Goal: Information Seeking & Learning: Learn about a topic

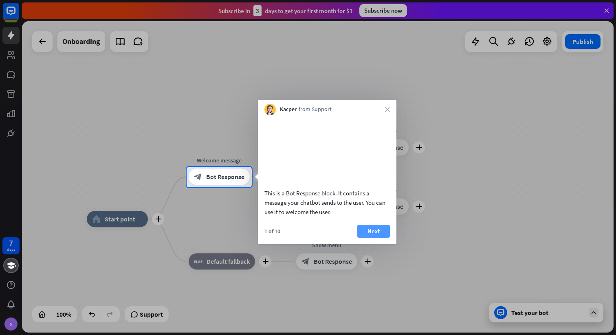
click at [385, 238] on button "Next" at bounding box center [373, 231] width 33 height 13
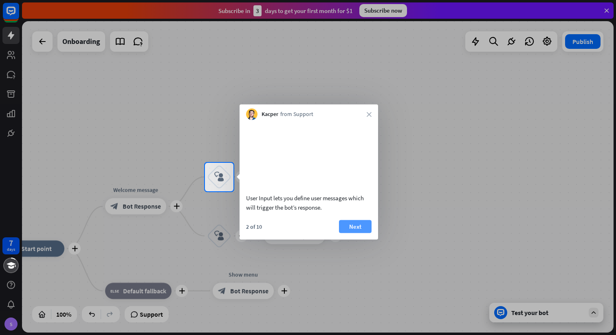
click at [361, 233] on button "Next" at bounding box center [355, 226] width 33 height 13
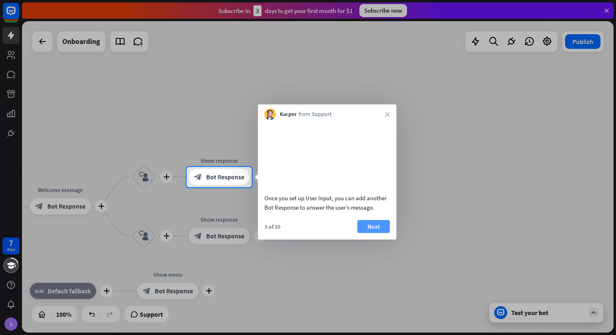
click at [371, 233] on button "Next" at bounding box center [373, 226] width 33 height 13
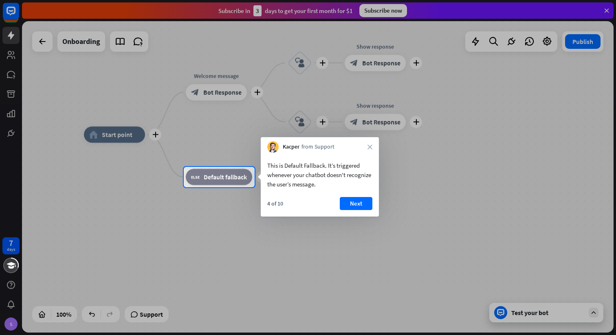
click at [14, 16] on div at bounding box center [308, 83] width 616 height 167
click at [357, 202] on button "Next" at bounding box center [356, 203] width 33 height 13
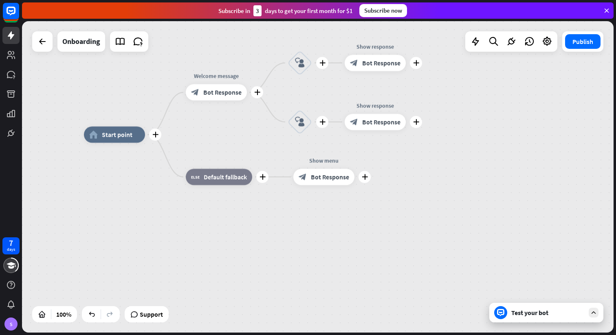
click at [357, 202] on div "plus home_2 Start point plus Welcome message block_bot_response Bot Response pl…" at bounding box center [379, 291] width 591 height 312
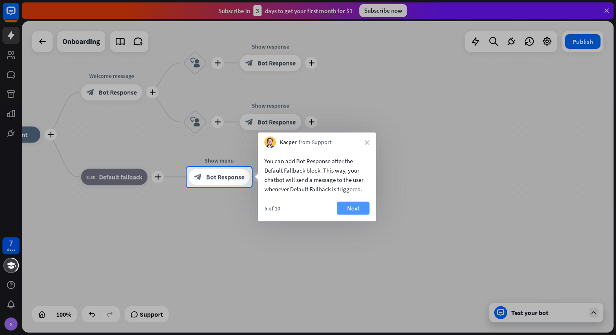
click at [353, 209] on button "Next" at bounding box center [353, 208] width 33 height 13
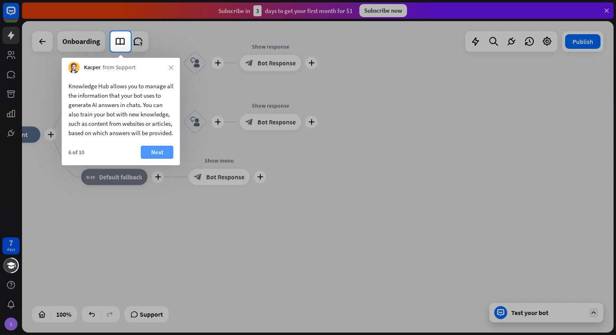
click at [153, 159] on button "Next" at bounding box center [157, 152] width 33 height 13
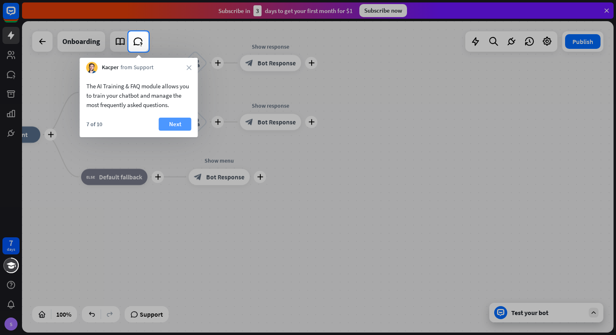
click at [164, 128] on button "Next" at bounding box center [175, 124] width 33 height 13
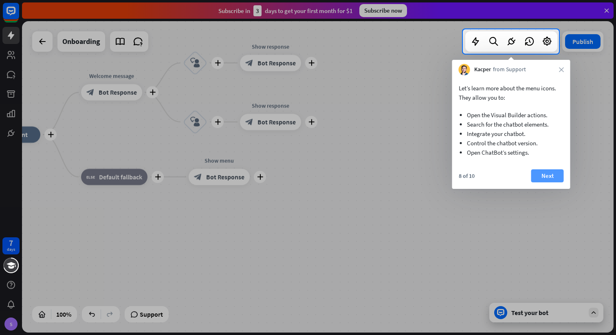
click at [553, 181] on button "Next" at bounding box center [547, 175] width 33 height 13
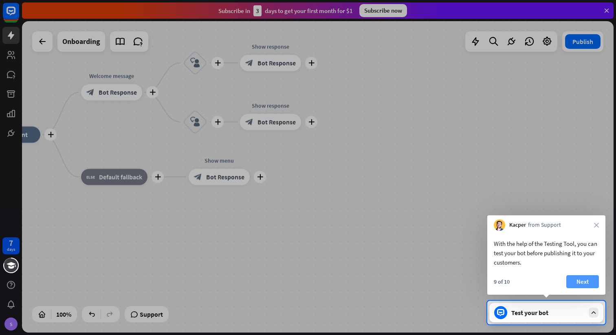
click at [575, 278] on button "Next" at bounding box center [582, 281] width 33 height 13
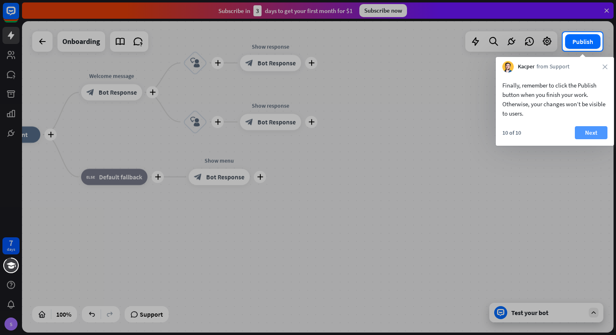
click at [595, 128] on button "Next" at bounding box center [591, 132] width 33 height 13
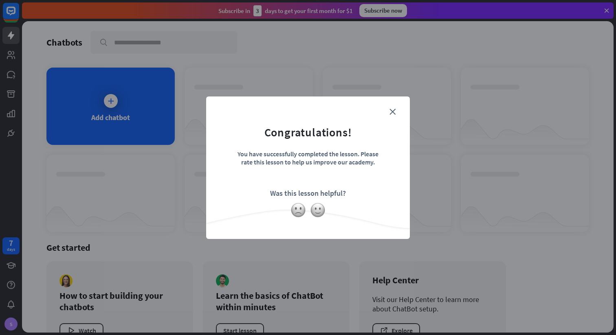
click at [408, 110] on div "close Congratulations! You have successfully completed the lesson. Please rate …" at bounding box center [308, 168] width 204 height 143
click at [400, 111] on div "close Congratulations! You have successfully completed the lesson. Please rate …" at bounding box center [308, 168] width 204 height 143
click at [390, 115] on form "Congratulations! You have successfully completed the lesson. Please rate this l…" at bounding box center [307, 155] width 183 height 97
click at [392, 112] on icon "close" at bounding box center [392, 112] width 6 height 6
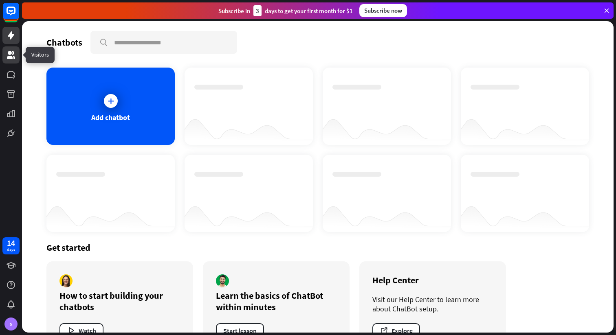
click at [11, 57] on icon at bounding box center [11, 55] width 8 height 8
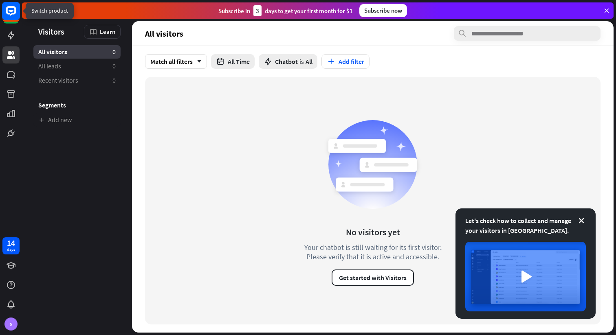
click at [12, 15] on rect at bounding box center [11, 11] width 18 height 18
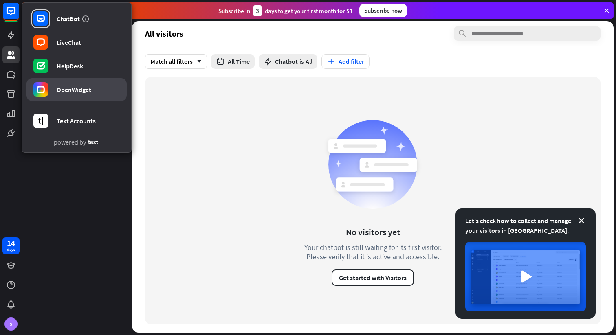
click at [61, 90] on div "OpenWidget" at bounding box center [74, 90] width 35 height 8
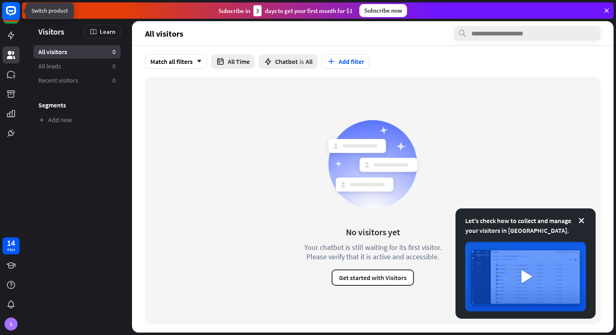
click at [10, 13] on rect at bounding box center [11, 11] width 18 height 18
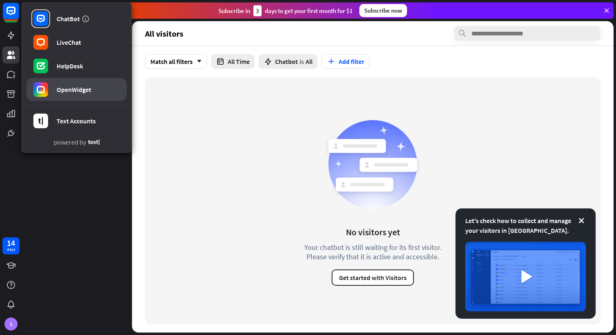
click at [69, 86] on div "OpenWidget" at bounding box center [74, 90] width 35 height 8
